Goal: Task Accomplishment & Management: Use online tool/utility

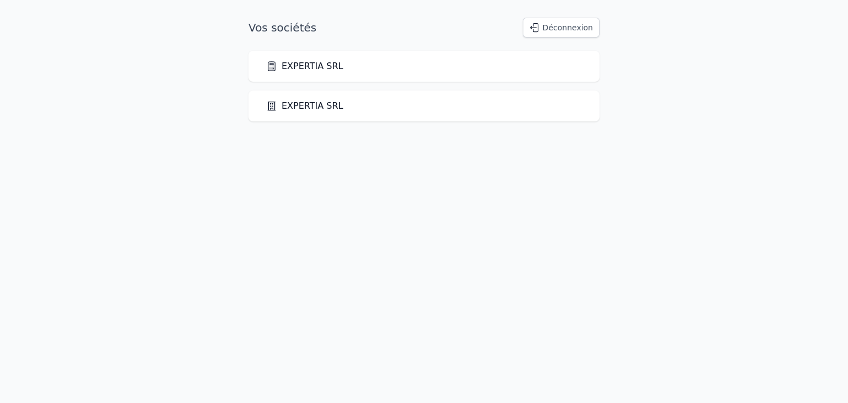
click at [337, 66] on div "EXPERTIA SRL" at bounding box center [424, 66] width 316 height 13
click at [302, 63] on link "EXPERTIA SRL" at bounding box center [304, 66] width 77 height 13
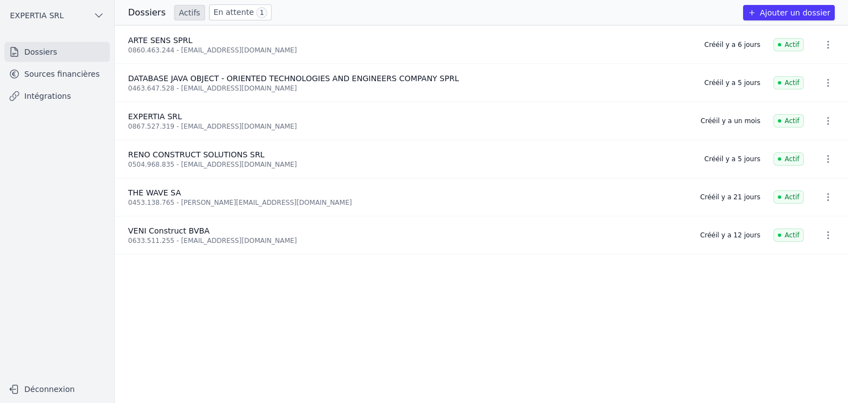
click at [54, 78] on link "Sources financières" at bounding box center [56, 74] width 105 height 20
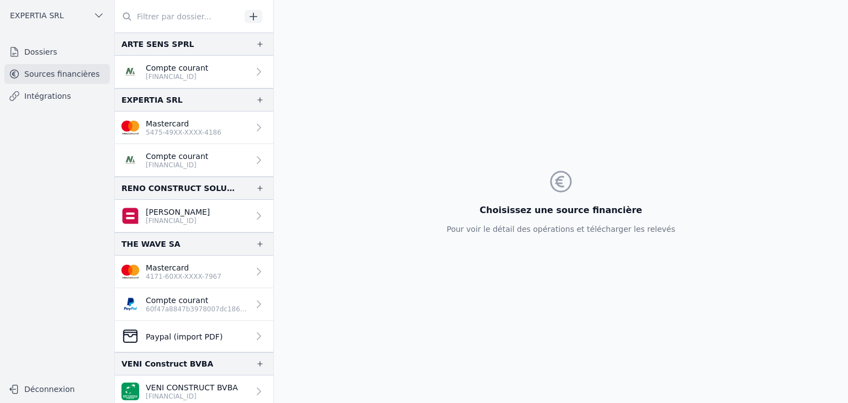
click at [42, 96] on link "Intégrations" at bounding box center [56, 96] width 105 height 20
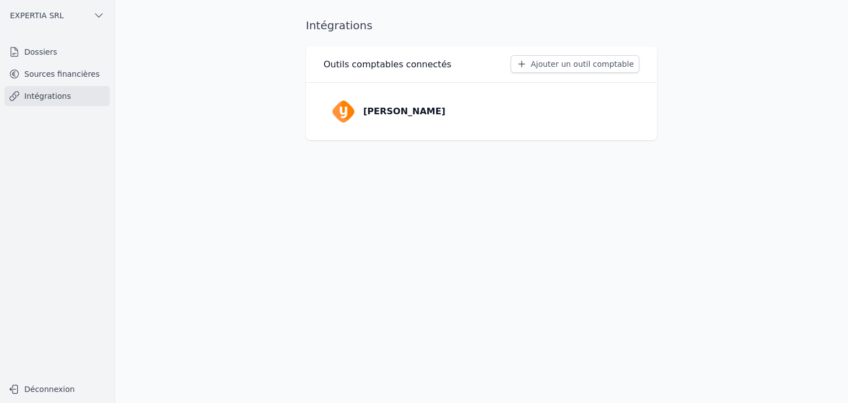
click at [24, 48] on link "Dossiers" at bounding box center [56, 52] width 105 height 20
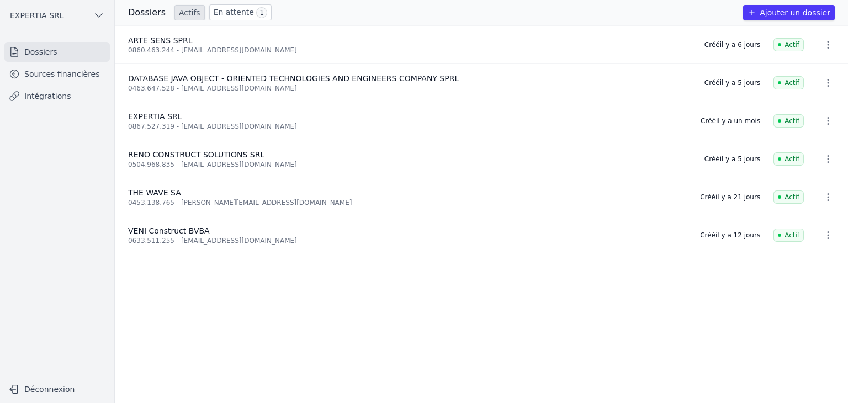
click at [817, 80] on button "button" at bounding box center [828, 83] width 22 height 18
click at [770, 77] on div at bounding box center [424, 201] width 848 height 403
click at [775, 80] on span "Actif" at bounding box center [788, 82] width 30 height 13
click at [342, 78] on span "DATABASE JAVA OBJECT - ORIENTED TECHNOLOGIES AND ENGINEERS COMPANY SPRL" at bounding box center [293, 78] width 331 height 9
click at [227, 12] on link "En attente 1" at bounding box center [240, 12] width 62 height 16
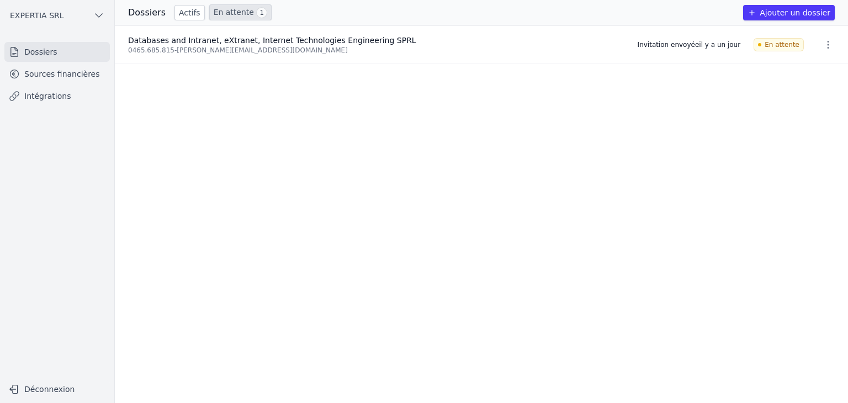
click at [174, 14] on link "Actifs" at bounding box center [189, 12] width 30 height 15
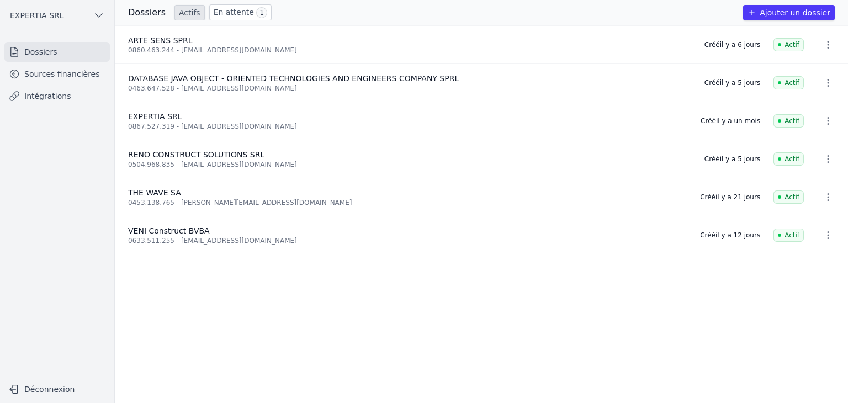
click at [38, 99] on link "Intégrations" at bounding box center [56, 96] width 105 height 20
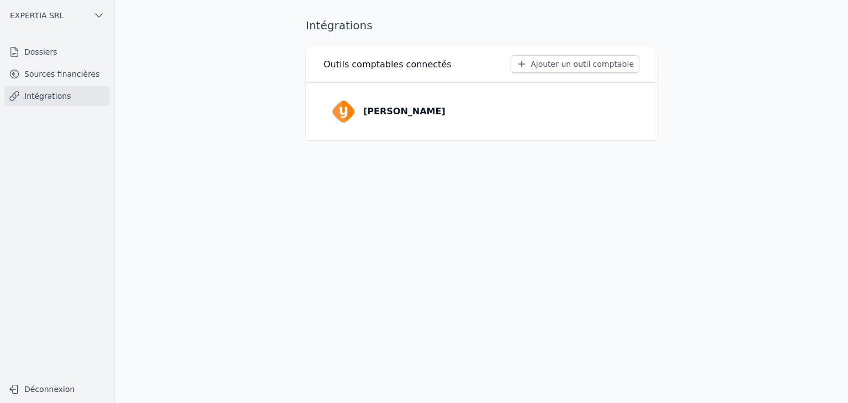
click at [48, 74] on link "Sources financières" at bounding box center [56, 74] width 105 height 20
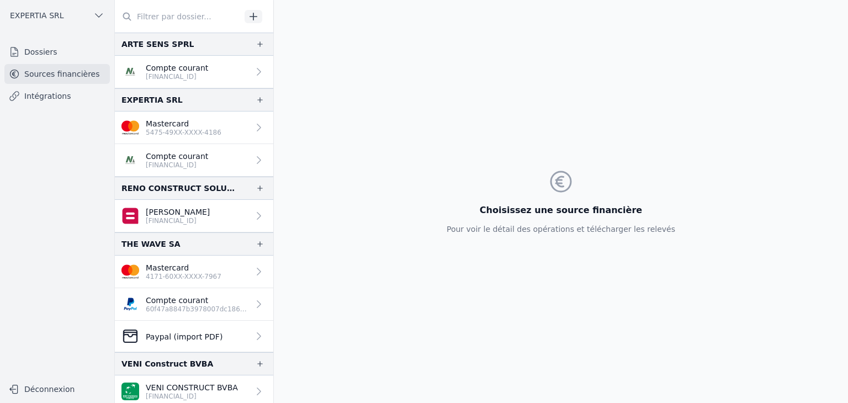
click at [171, 22] on input "text" at bounding box center [178, 17] width 126 height 20
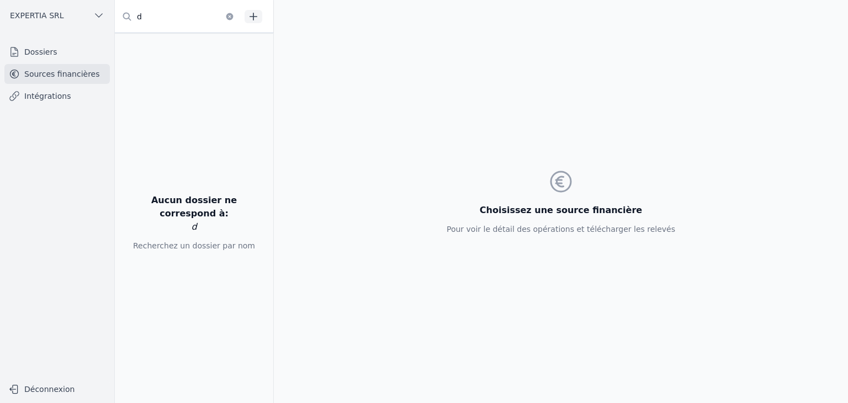
type input "d"
click at [73, 53] on link "Dossiers" at bounding box center [56, 52] width 105 height 20
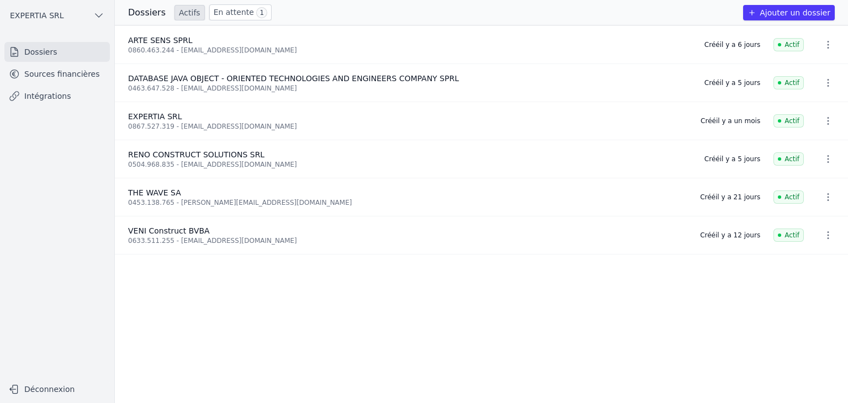
click at [49, 100] on link "Intégrations" at bounding box center [56, 96] width 105 height 20
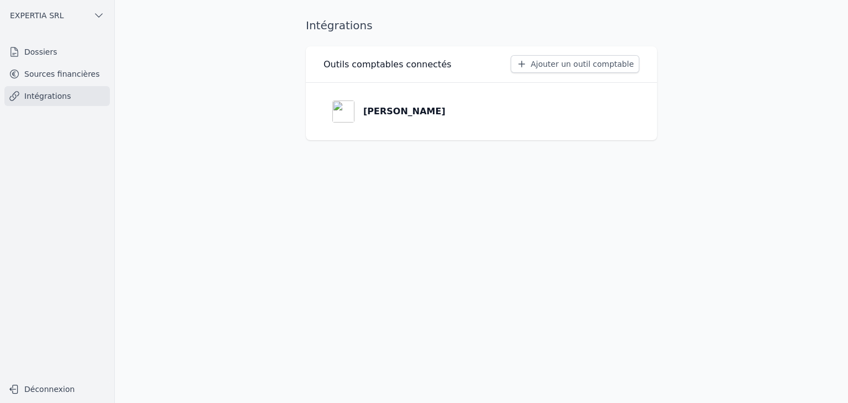
click at [58, 77] on link "Sources financières" at bounding box center [56, 74] width 105 height 20
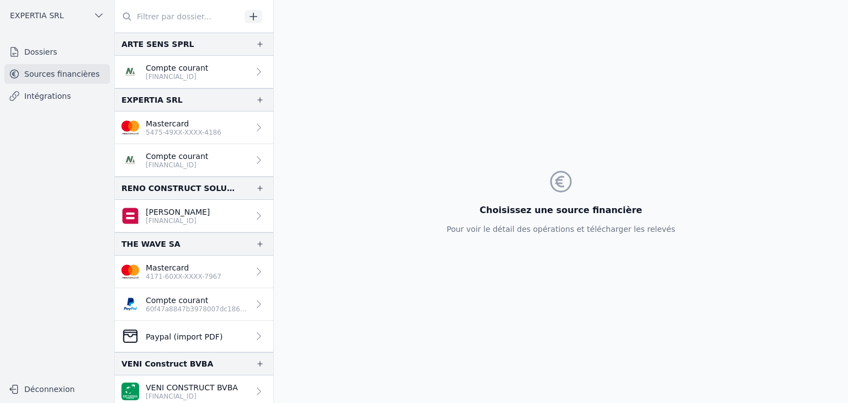
click at [155, 19] on input "text" at bounding box center [178, 17] width 126 height 20
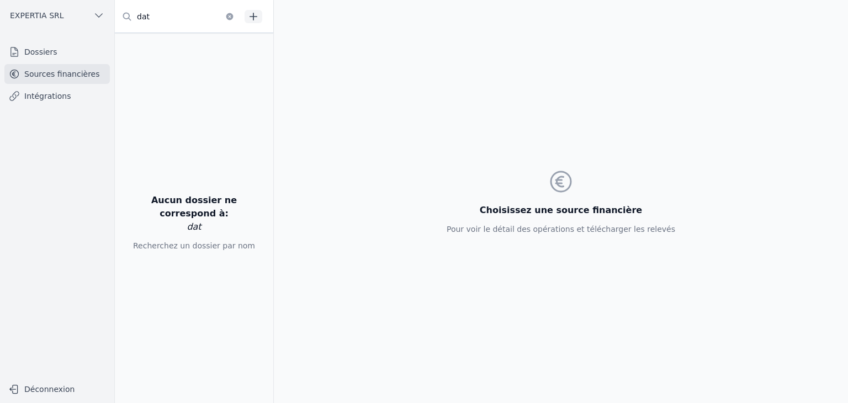
type input "dat"
click at [261, 18] on button "button" at bounding box center [253, 16] width 18 height 13
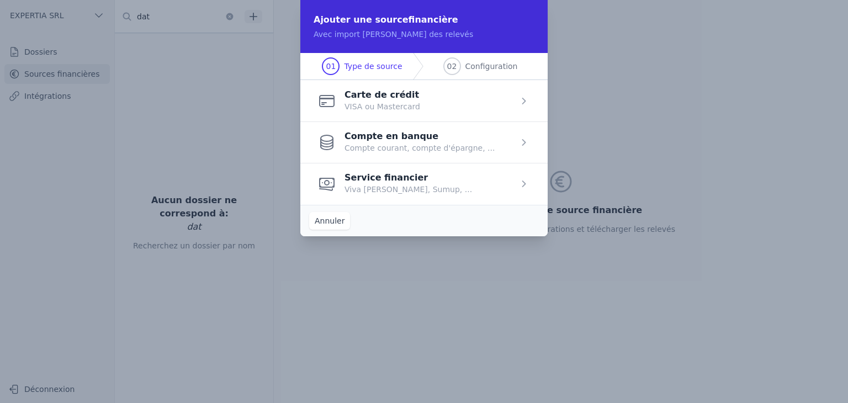
click at [417, 140] on span "button" at bounding box center [423, 141] width 247 height 41
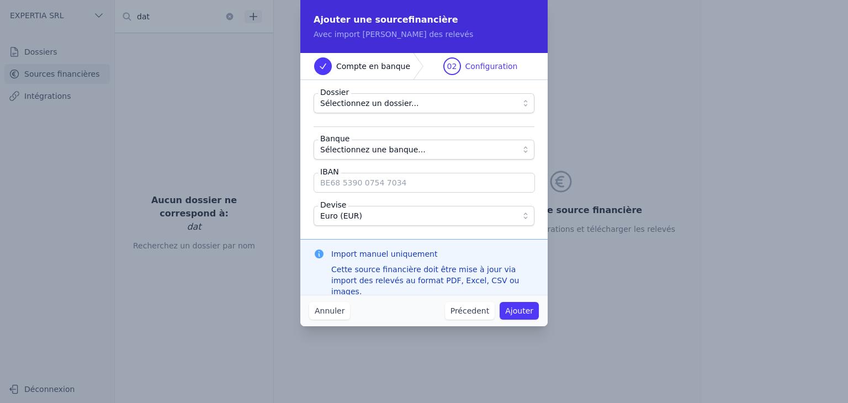
click at [367, 104] on span "Sélectionnez un dossier..." at bounding box center [369, 103] width 98 height 13
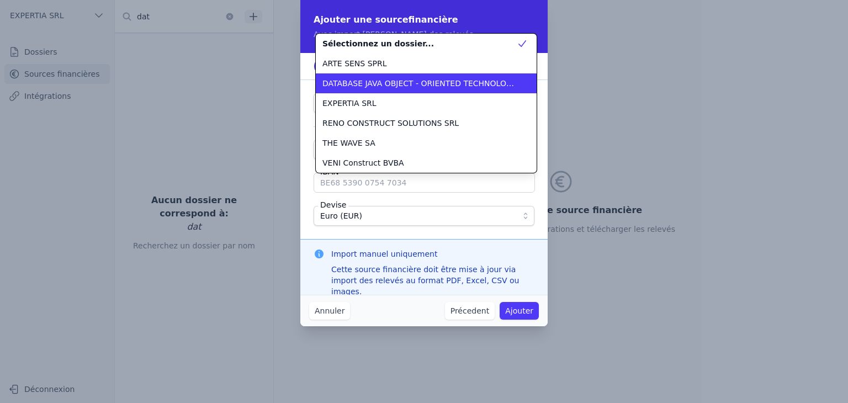
click at [375, 91] on li "DATABASE JAVA OBJECT - ORIENTED TECHNOLOGIES AND ENGINEERS COMPANY SPRL" at bounding box center [426, 83] width 221 height 20
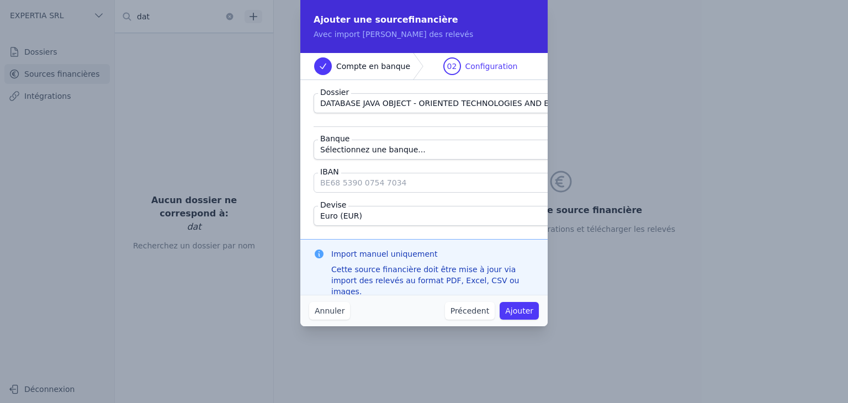
click at [345, 156] on span "Sélectionnez une banque..." at bounding box center [372, 149] width 105 height 13
click at [344, 149] on span "Sélectionnez une banque..." at bounding box center [372, 149] width 105 height 13
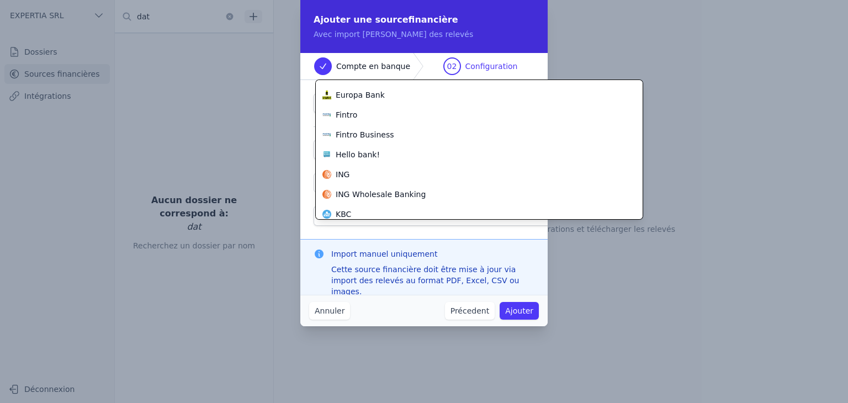
scroll to position [300, 0]
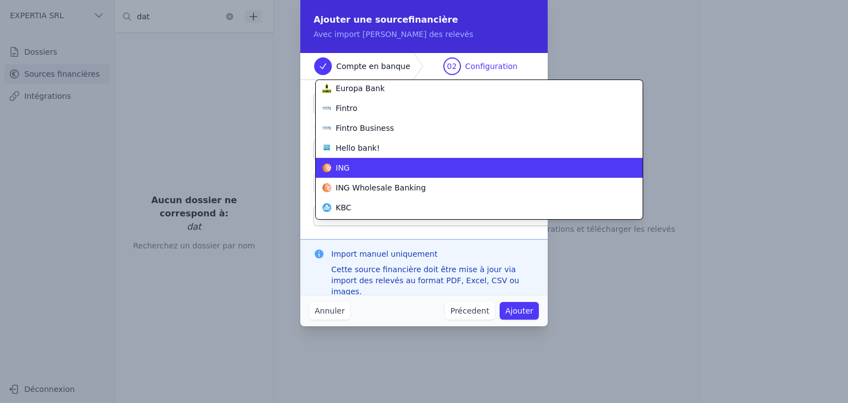
click at [350, 167] on div "ING" at bounding box center [472, 167] width 300 height 11
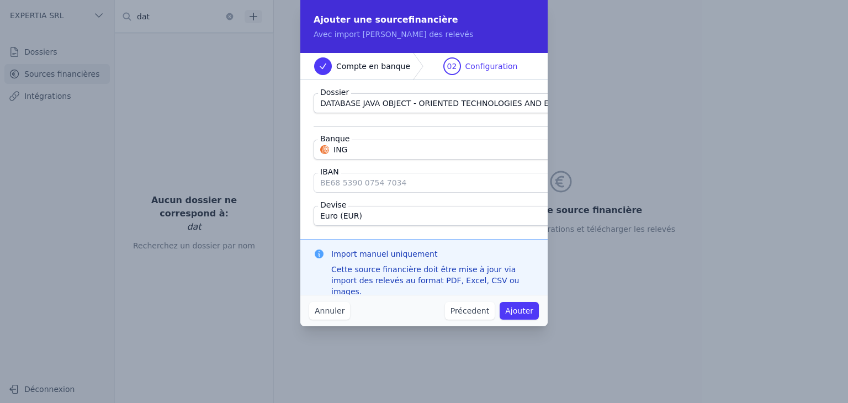
click at [355, 182] on input "IBAN" at bounding box center [493, 183] width 360 height 20
paste input "[FINANCIAL_ID]"
type input "[FINANCIAL_ID]"
click at [328, 312] on button "Annuler" at bounding box center [329, 311] width 41 height 18
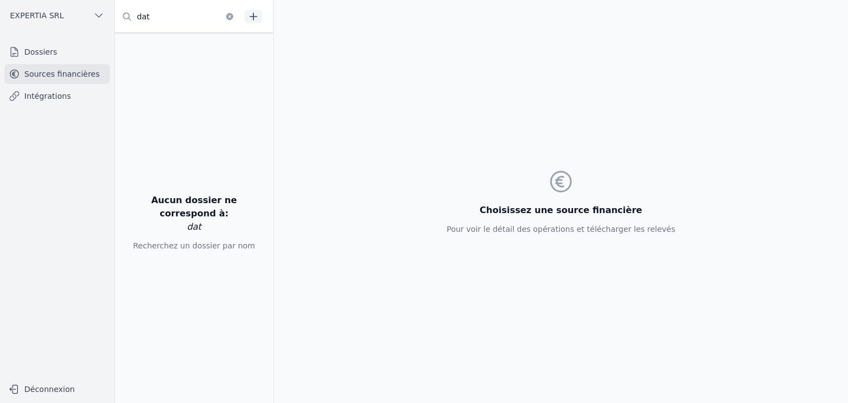
click at [226, 21] on button "button" at bounding box center [230, 16] width 18 height 13
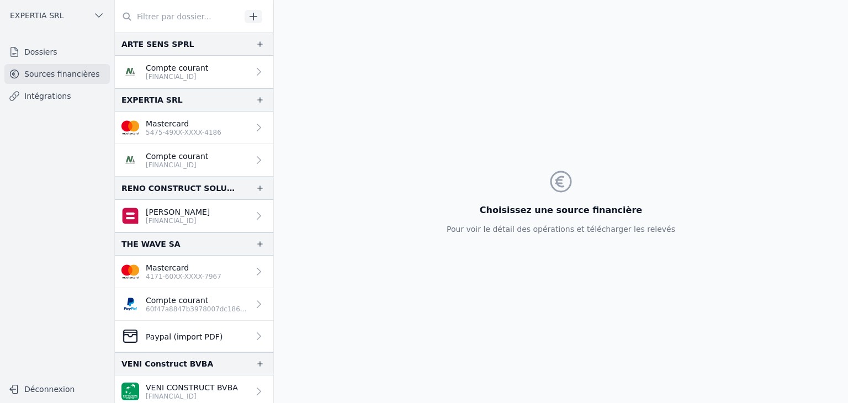
scroll to position [3, 0]
